Goal: Download file/media

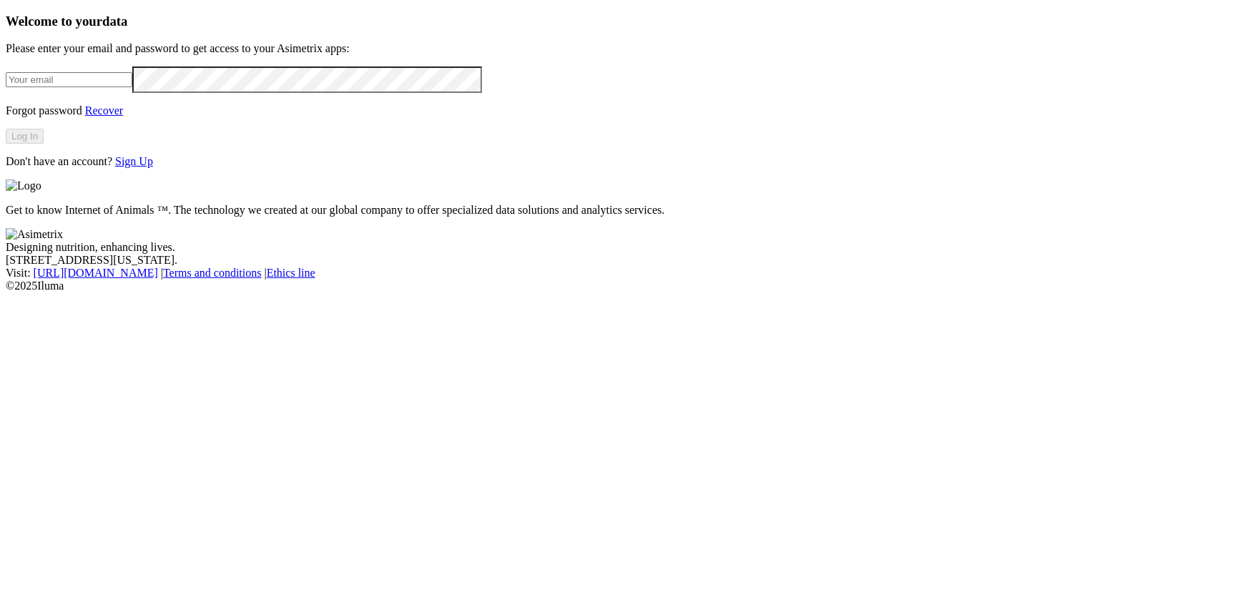
type input "[PERSON_NAME][EMAIL_ADDRESS][DOMAIN_NAME]"
click at [44, 144] on button "Log In" at bounding box center [25, 136] width 38 height 15
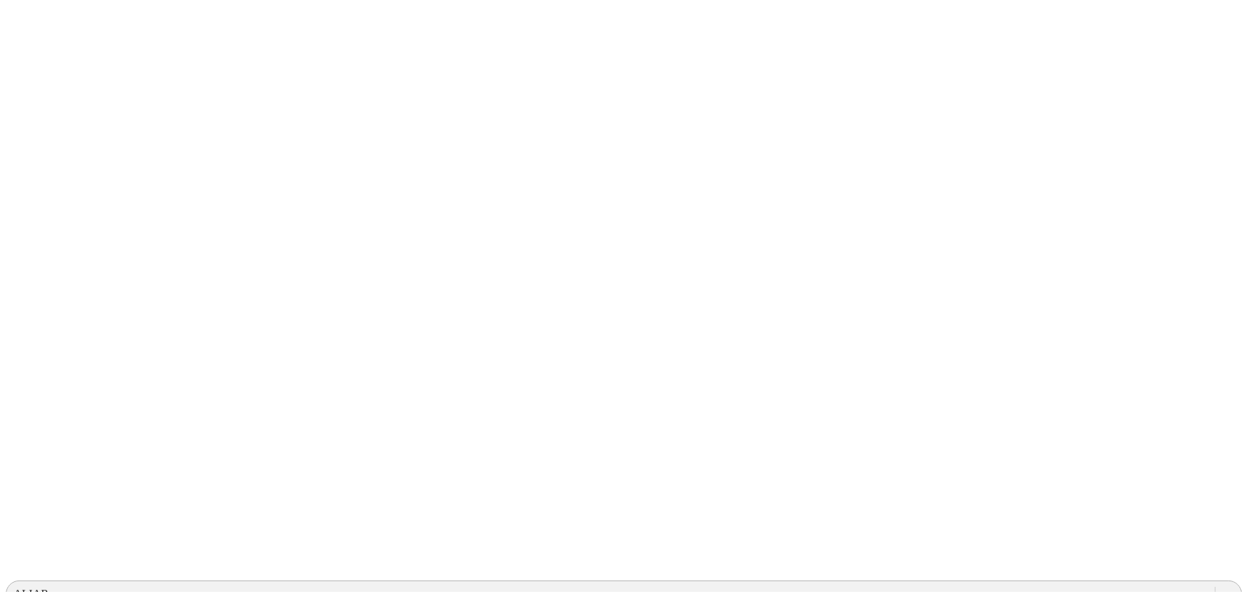
click at [49, 588] on div "ALIAR" at bounding box center [31, 594] width 35 height 13
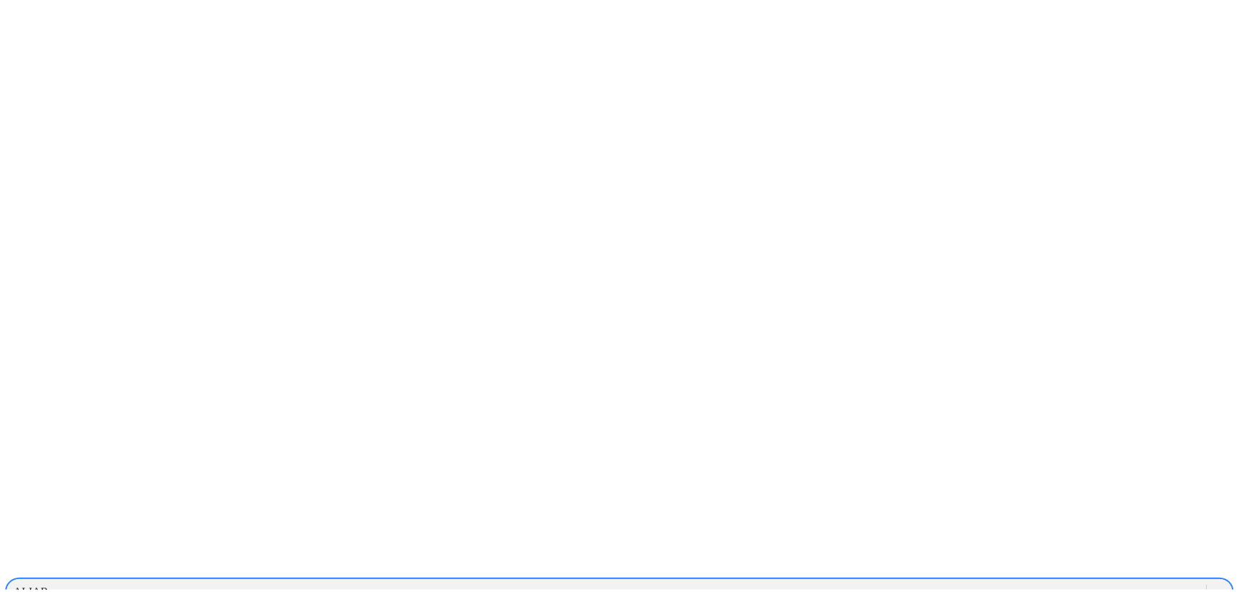
scroll to position [325, 0]
